Goal: Use online tool/utility: Use online tool/utility

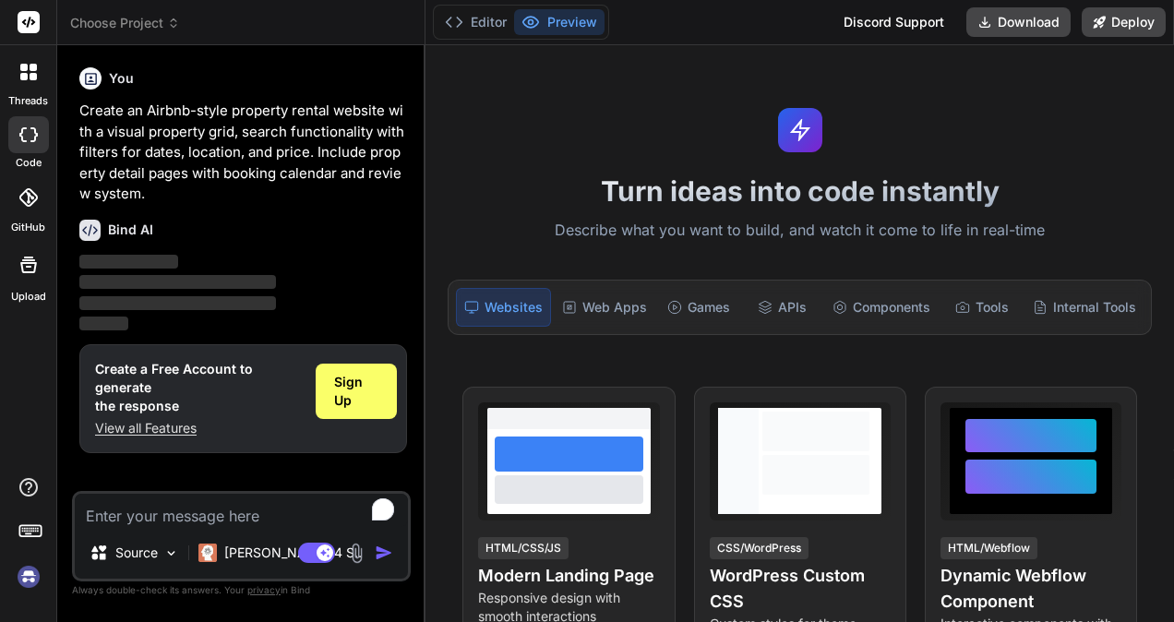
type textarea "x"
click at [22, 575] on img at bounding box center [28, 576] width 31 height 31
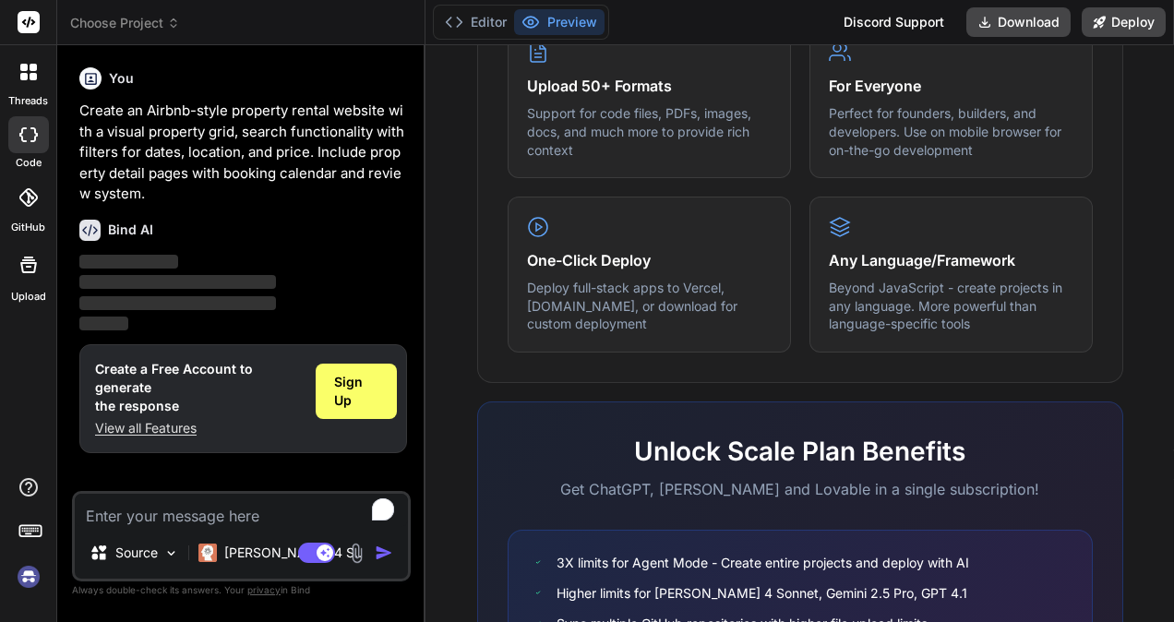
scroll to position [1176, 0]
